Goal: Find specific page/section: Find specific page/section

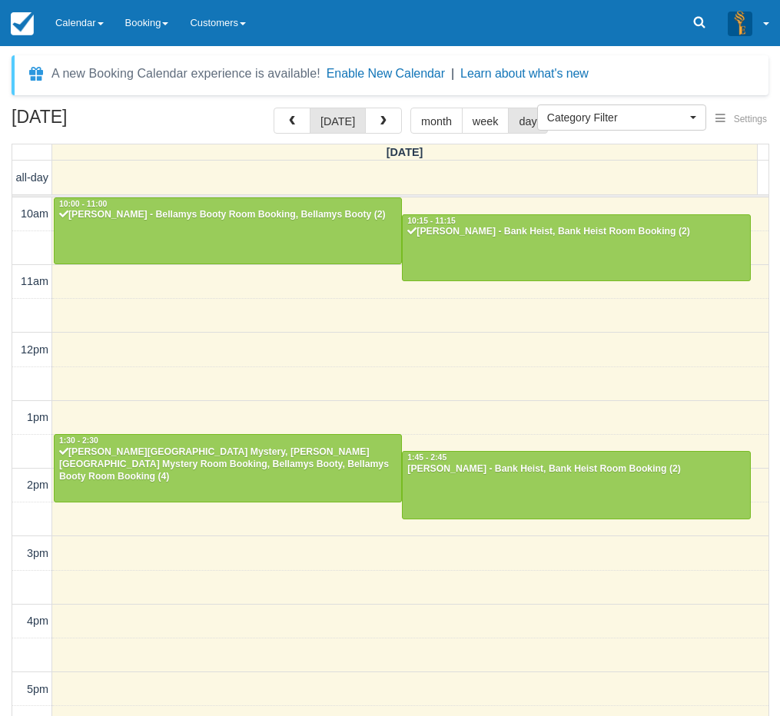
select select
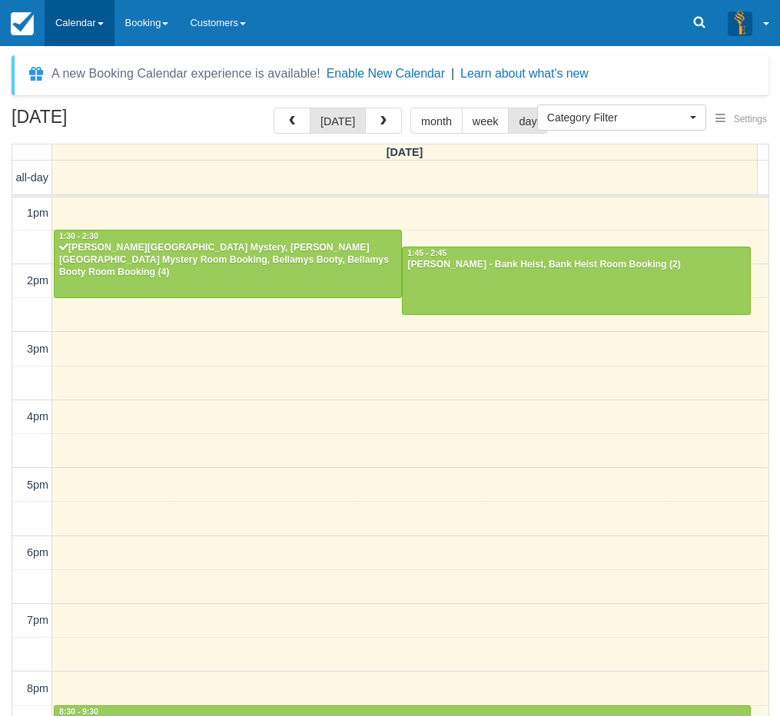
click at [62, 16] on link "Calendar" at bounding box center [80, 23] width 70 height 46
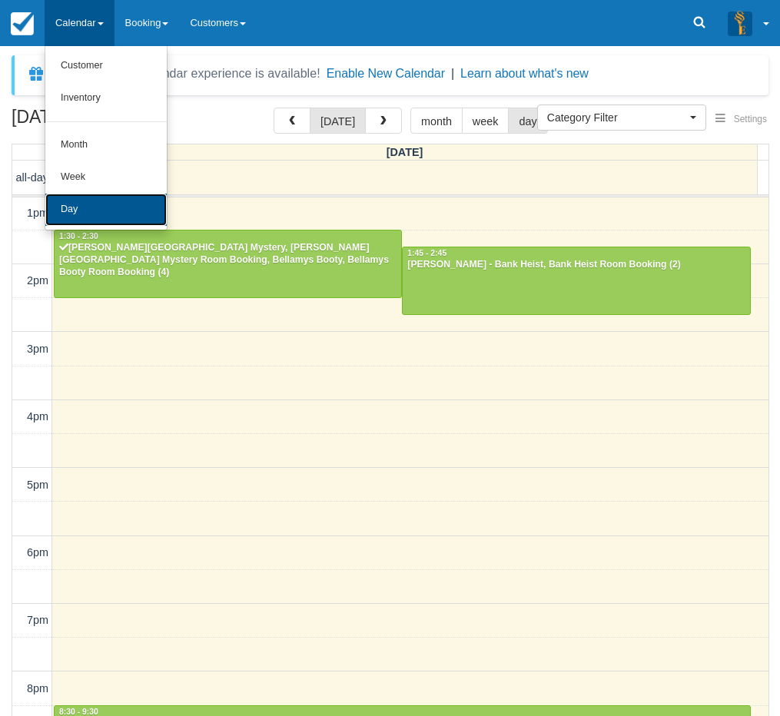
click at [96, 208] on link "Day" at bounding box center [105, 210] width 121 height 32
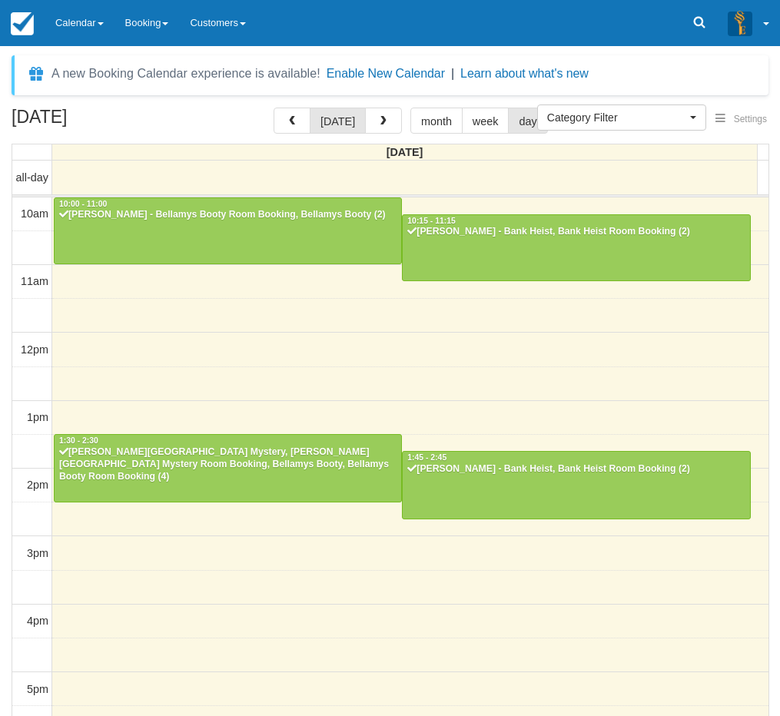
select select
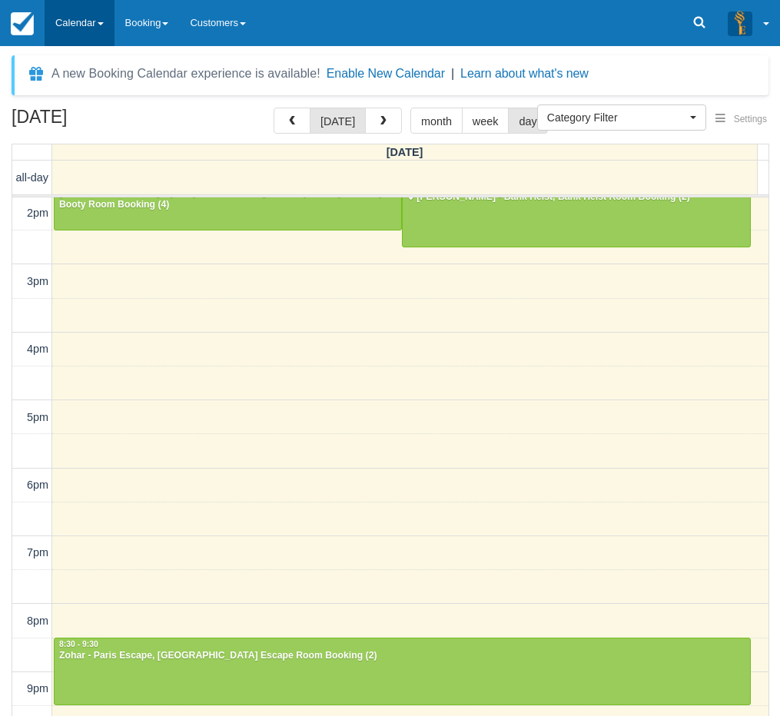
click at [76, 17] on link "Calendar" at bounding box center [80, 23] width 70 height 46
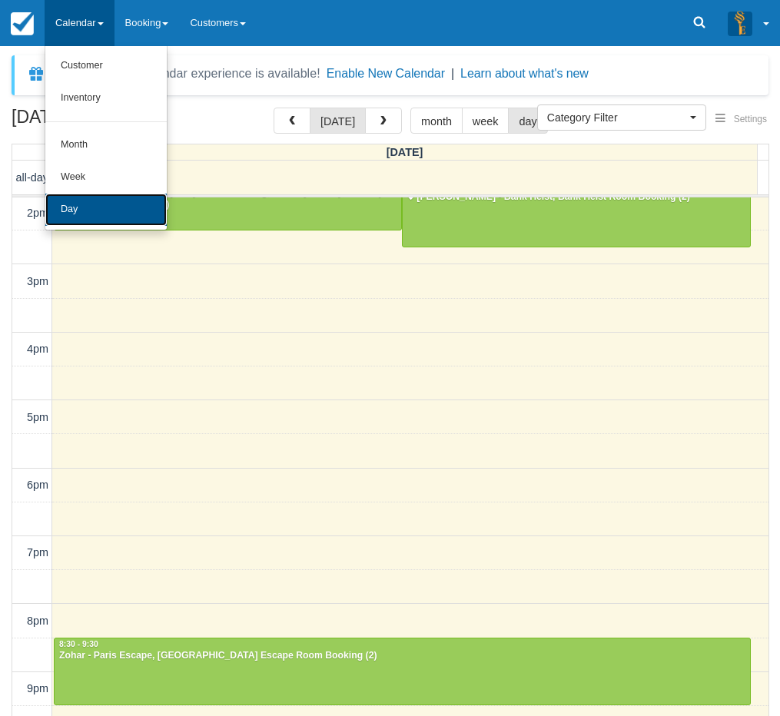
click at [88, 207] on link "Day" at bounding box center [105, 210] width 121 height 32
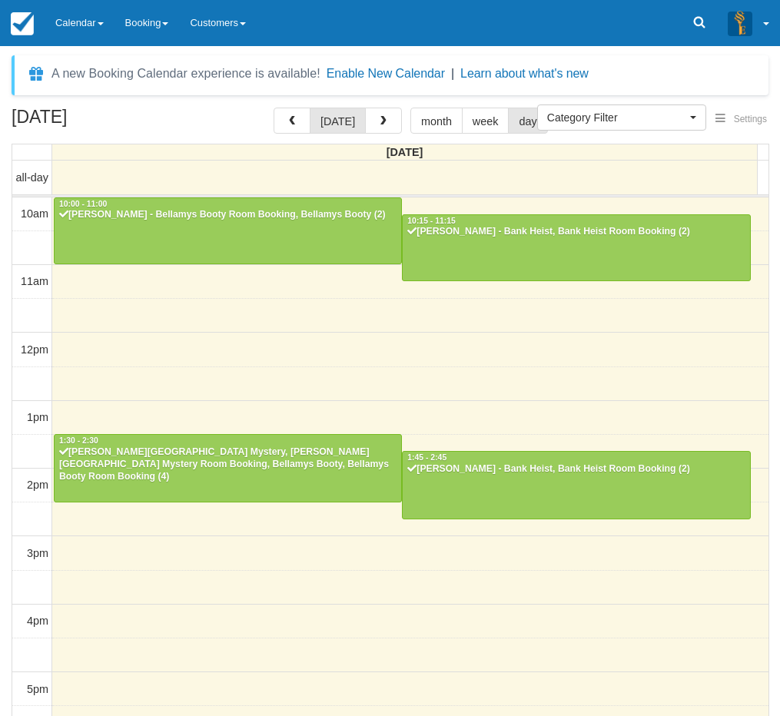
select select
